Goal: Task Accomplishment & Management: Use online tool/utility

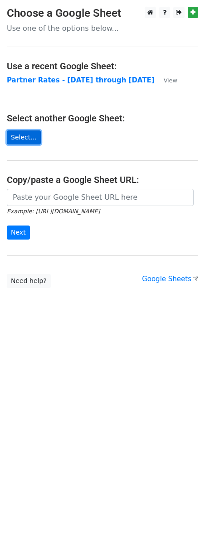
click at [28, 139] on link "Select..." at bounding box center [24, 137] width 34 height 14
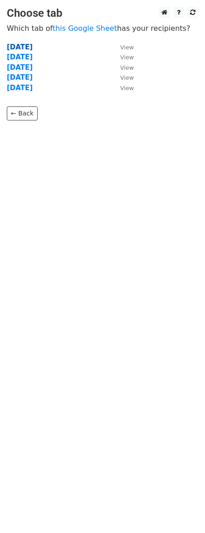
click at [17, 49] on strong "[DATE]" at bounding box center [20, 47] width 26 height 8
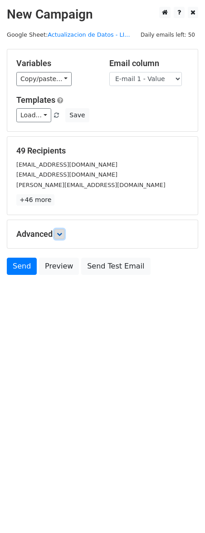
click at [60, 236] on icon at bounding box center [59, 233] width 5 height 5
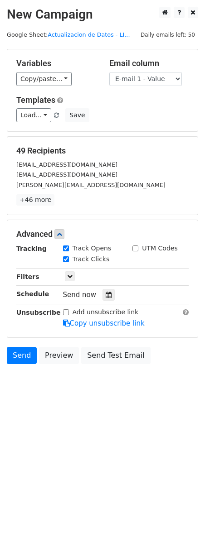
click at [63, 274] on div "Only include spreadsheet rows that match the following filters:" at bounding box center [125, 277] width 139 height 10
click at [70, 274] on icon at bounding box center [69, 275] width 5 height 5
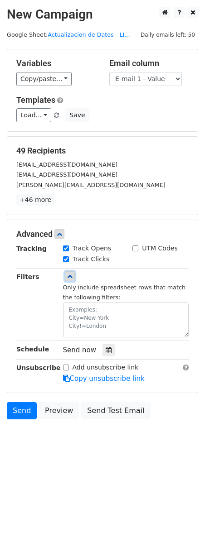
click at [72, 278] on link at bounding box center [70, 276] width 10 height 10
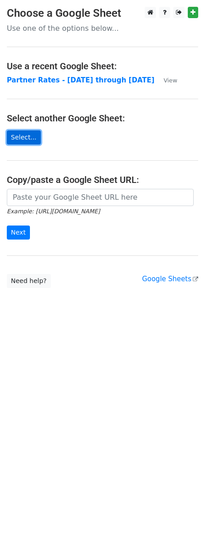
click at [31, 136] on link "Select..." at bounding box center [24, 137] width 34 height 14
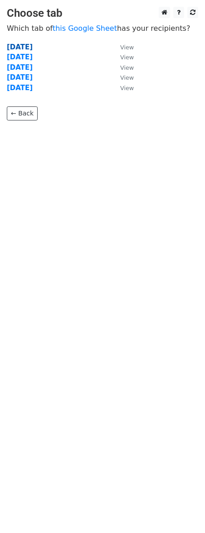
click at [23, 45] on strong "Sep 4" at bounding box center [20, 47] width 26 height 8
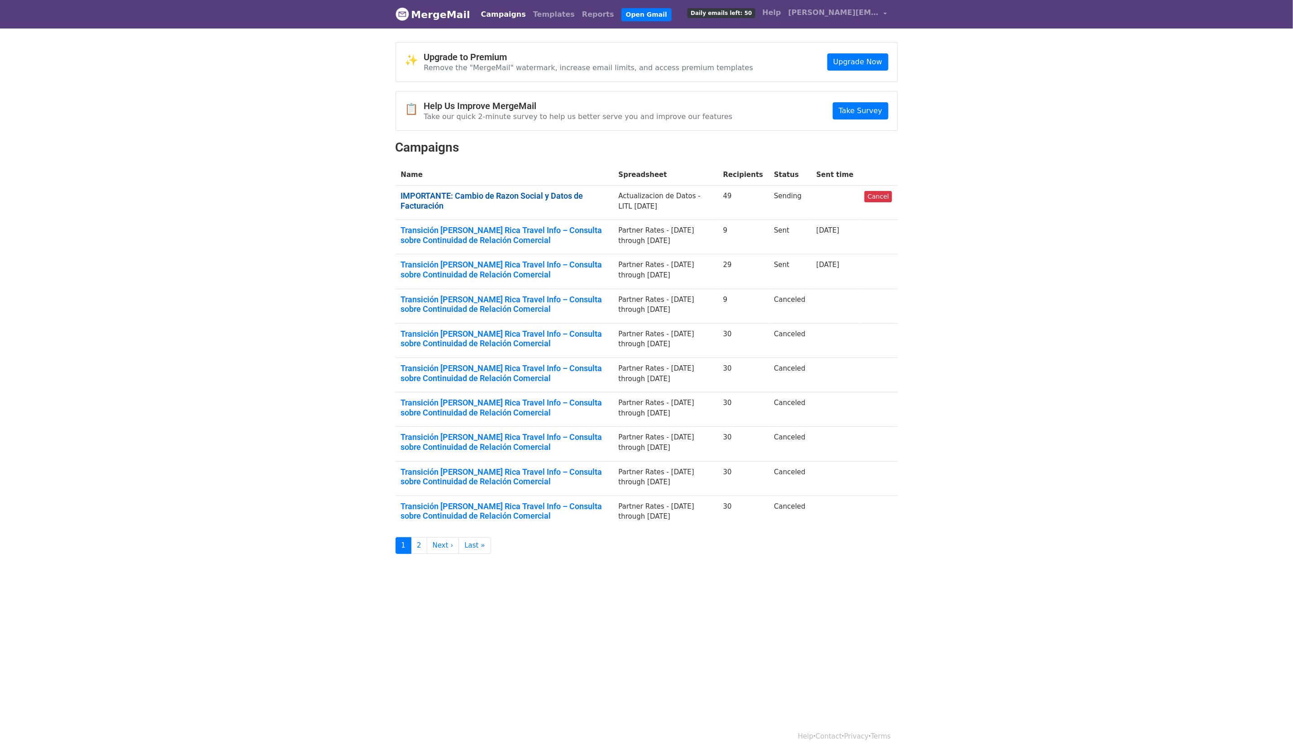
click at [520, 197] on link "IMPORTANTE: Cambio de Razon Social y Datos de Facturación" at bounding box center [504, 200] width 207 height 19
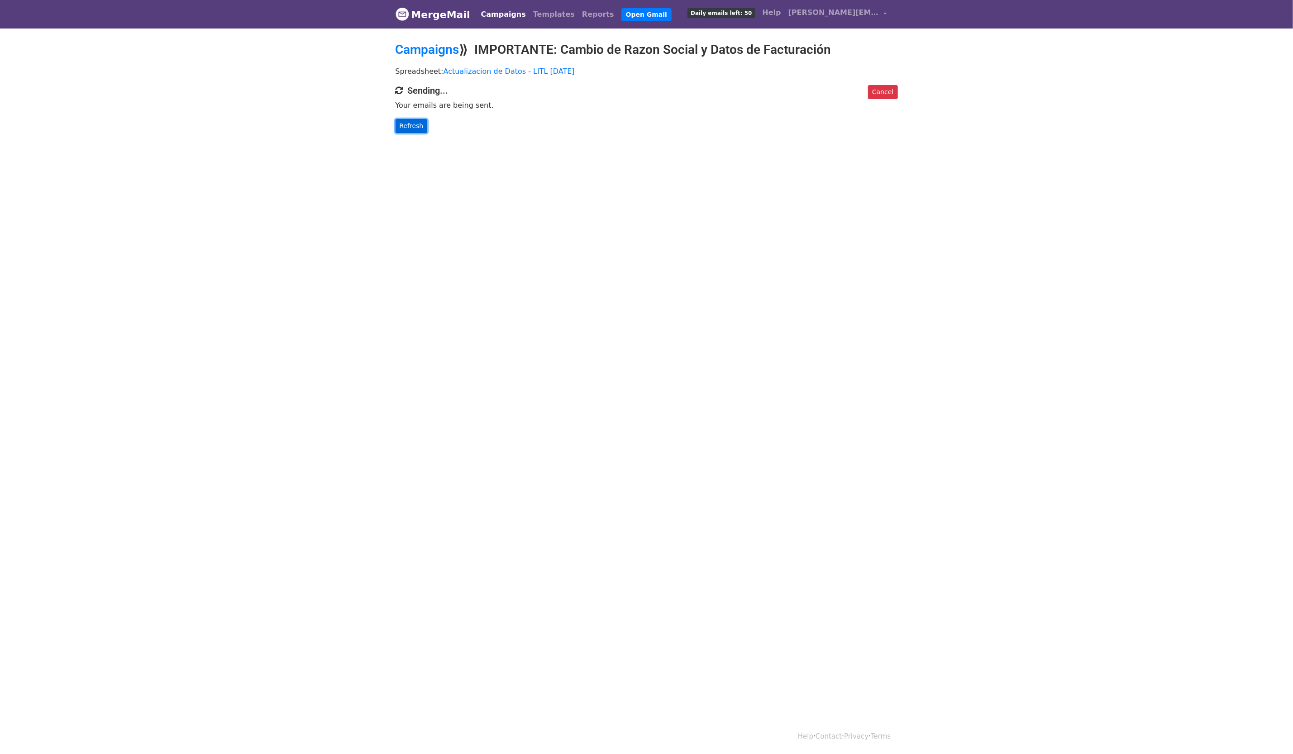
click at [420, 119] on link "Refresh" at bounding box center [412, 126] width 32 height 14
